Goal: Task Accomplishment & Management: Manage account settings

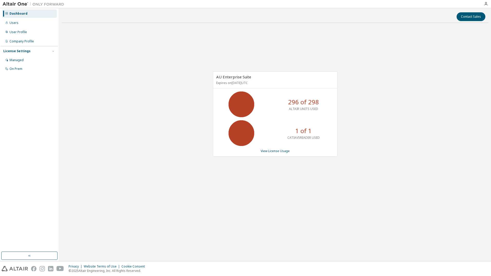
click at [242, 139] on icon at bounding box center [241, 133] width 13 height 13
click at [276, 151] on link "View License Usage" at bounding box center [275, 151] width 29 height 4
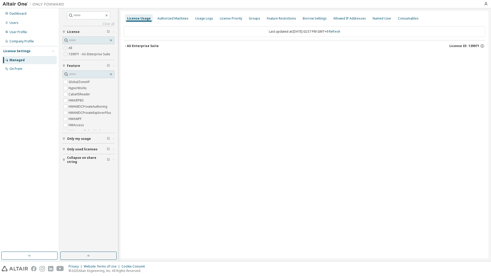
click at [124, 46] on icon "button" at bounding box center [125, 45] width 3 height 3
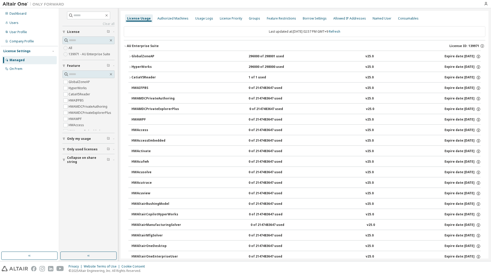
click at [132, 76] on div "CatiaV5Reader" at bounding box center [154, 77] width 46 height 5
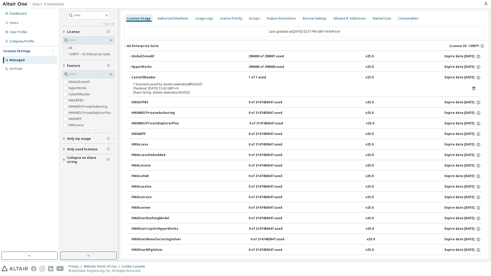
click at [172, 89] on div "Checkout: 2025-09-05 13:42 GMT+9" at bounding box center [298, 88] width 331 height 4
click at [472, 90] on icon at bounding box center [473, 88] width 5 height 5
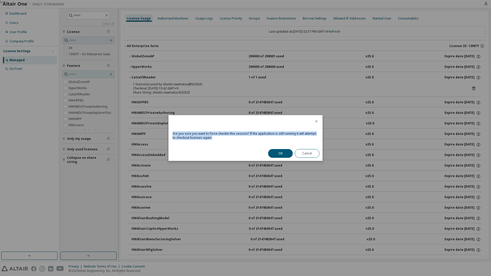
drag, startPoint x: 173, startPoint y: 134, endPoint x: 225, endPoint y: 137, distance: 52.0
click at [225, 137] on div "Are you sure you want to force checkin this session? If the application is stil…" at bounding box center [245, 136] width 154 height 17
copy div "Are you sure you want to force checkin this session? If the application is stil…"
click at [312, 155] on button "Cancel" at bounding box center [307, 153] width 25 height 9
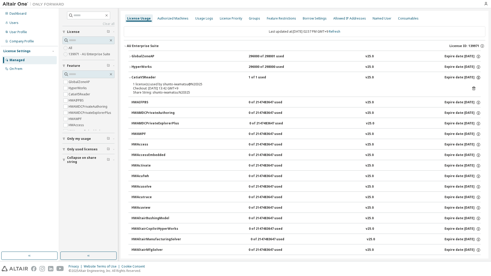
click at [478, 77] on icon "button" at bounding box center [478, 77] width 5 height 5
click at [390, 81] on button "CatiaV5Reader 1 of 1 used v25.0 Expire date: 2026-01-31" at bounding box center [304, 77] width 352 height 11
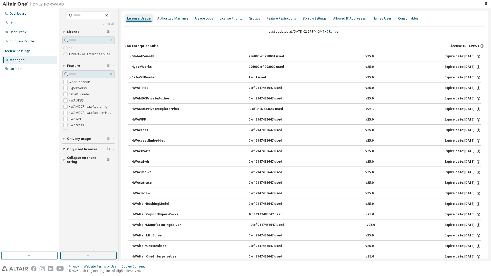
click at [295, 78] on div "CatiaV5Reader 1 of 1 used v25.0 Expire date: 2026-01-31" at bounding box center [305, 77] width 349 height 5
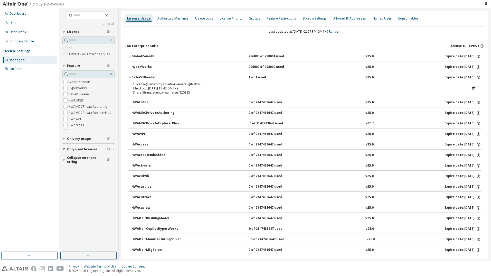
click at [161, 86] on div "Checkout: 2025-09-05 13:42 GMT+9" at bounding box center [298, 88] width 331 height 4
click at [196, 91] on div "Share String: shunto-iwamatsu:N20325" at bounding box center [298, 92] width 331 height 4
